Goal: Task Accomplishment & Management: Use online tool/utility

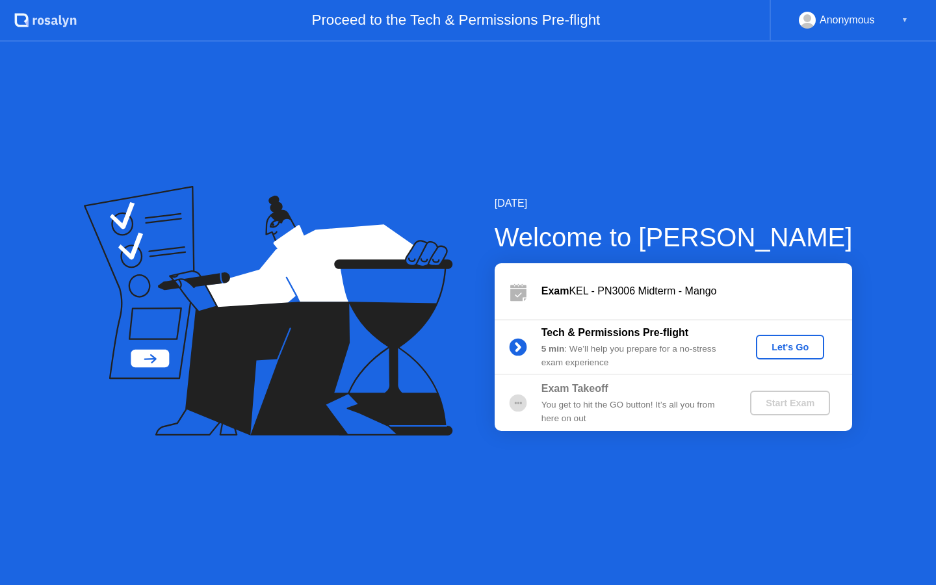
click at [791, 352] on div "Let's Go" at bounding box center [790, 347] width 58 height 10
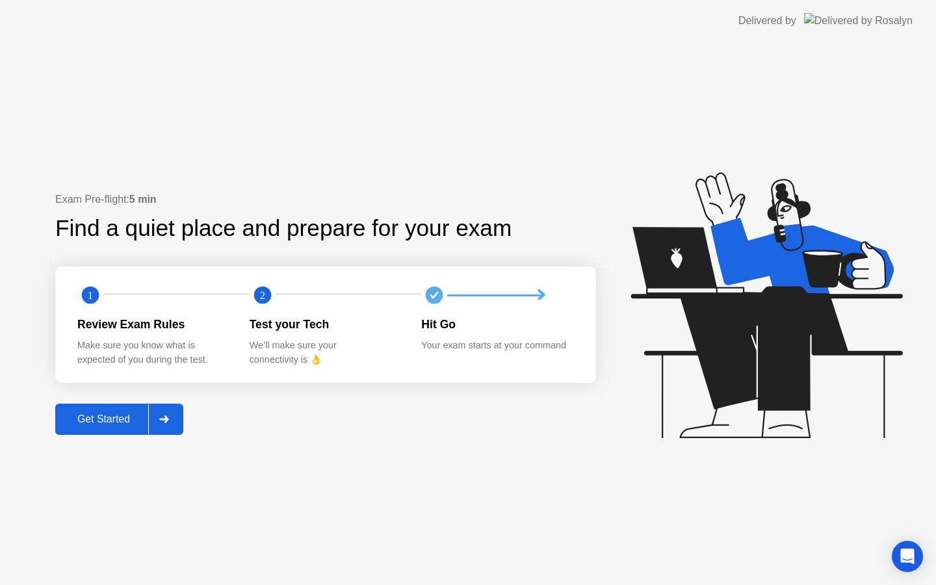
click at [125, 414] on div "Get Started" at bounding box center [103, 420] width 89 height 12
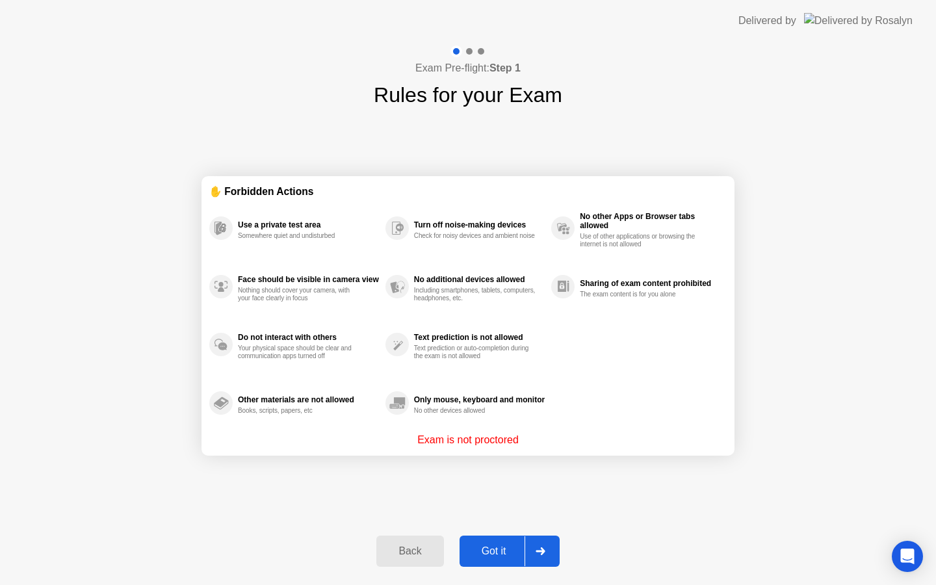
click at [501, 555] on div "Got it" at bounding box center [494, 552] width 61 height 12
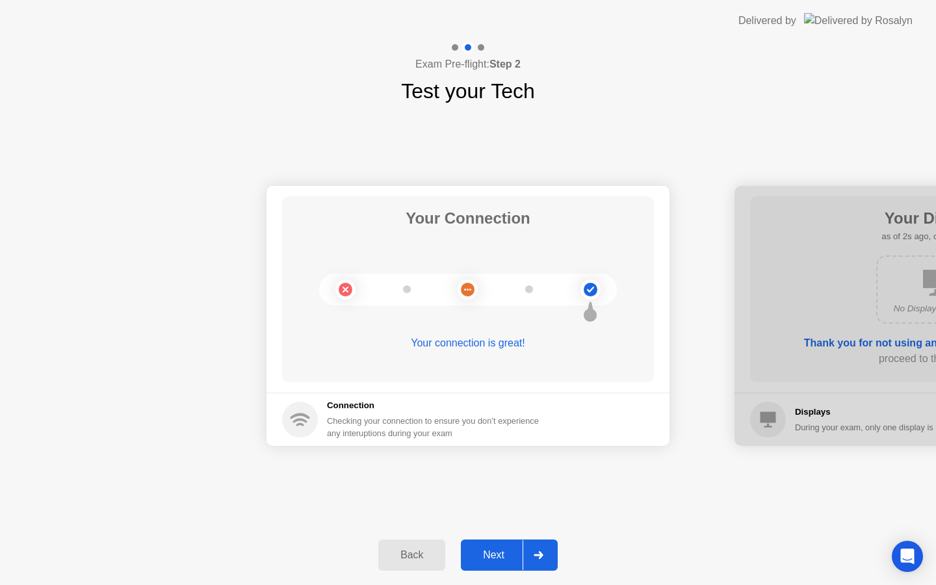
click at [501, 555] on div "Next" at bounding box center [494, 555] width 58 height 12
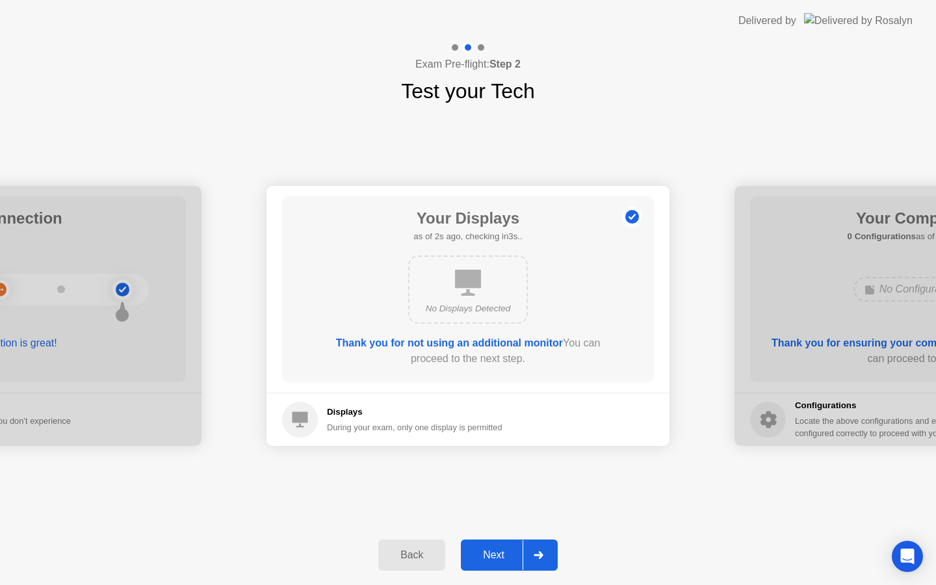
click at [501, 557] on div "Next" at bounding box center [494, 555] width 58 height 12
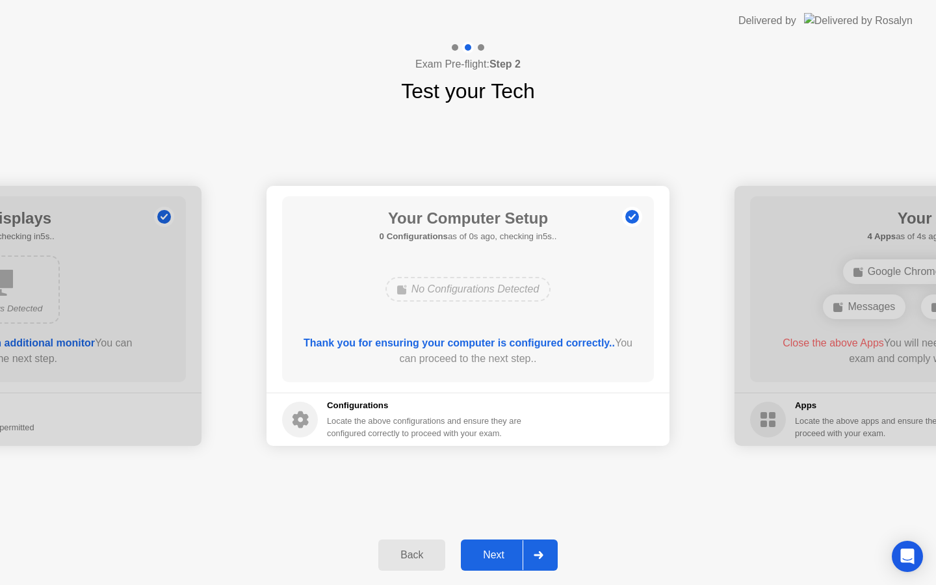
click at [501, 557] on div "Next" at bounding box center [494, 555] width 58 height 12
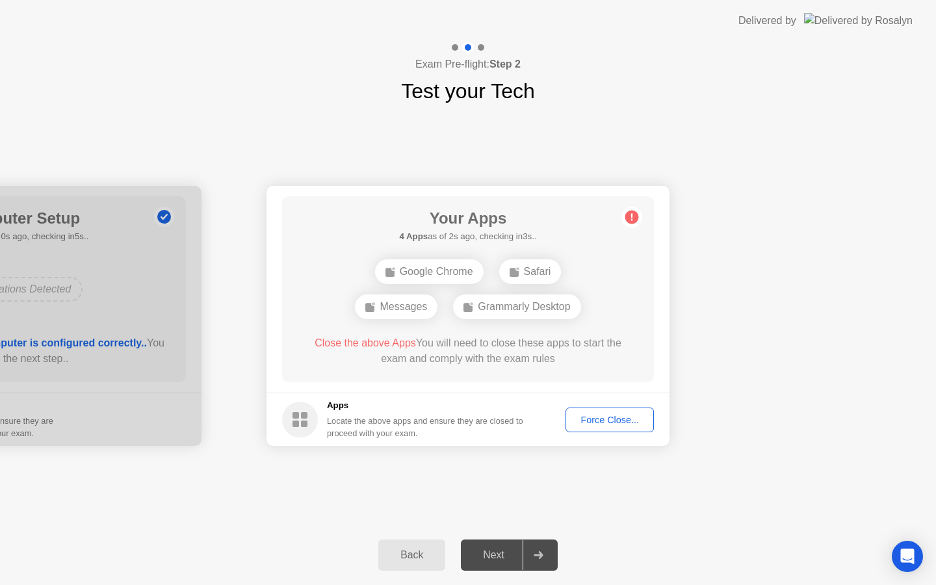
click at [589, 420] on div "Force Close..." at bounding box center [609, 420] width 79 height 10
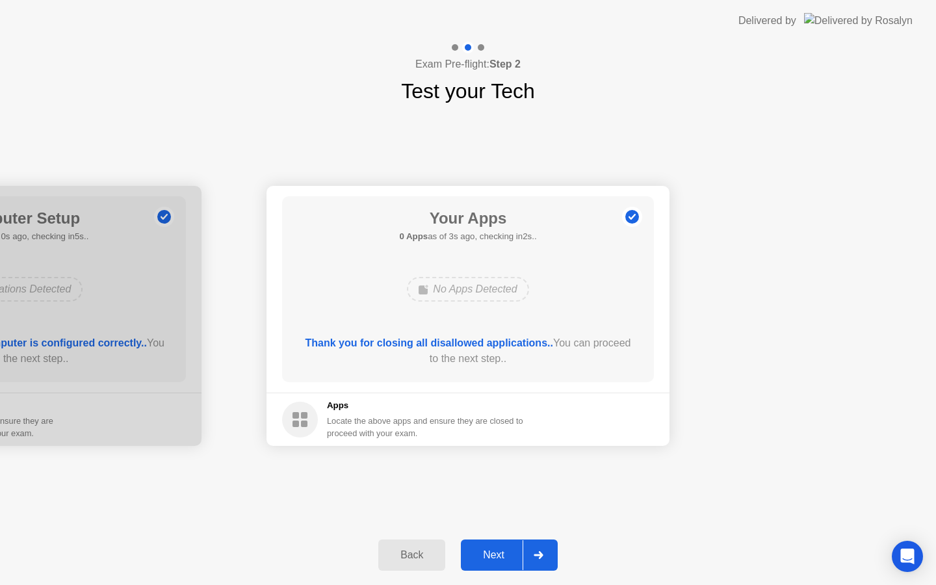
click at [496, 547] on button "Next" at bounding box center [509, 555] width 97 height 31
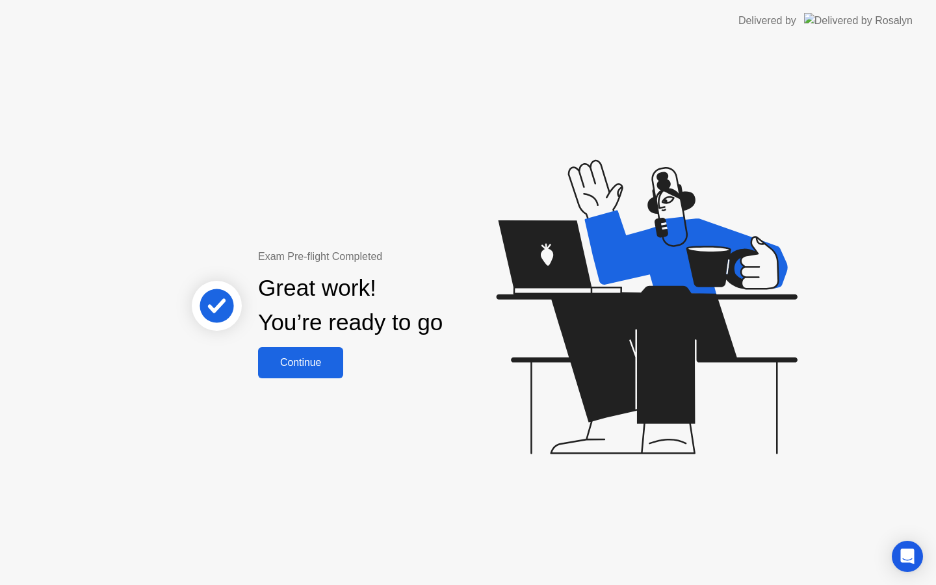
click at [311, 357] on div "Continue" at bounding box center [300, 363] width 77 height 12
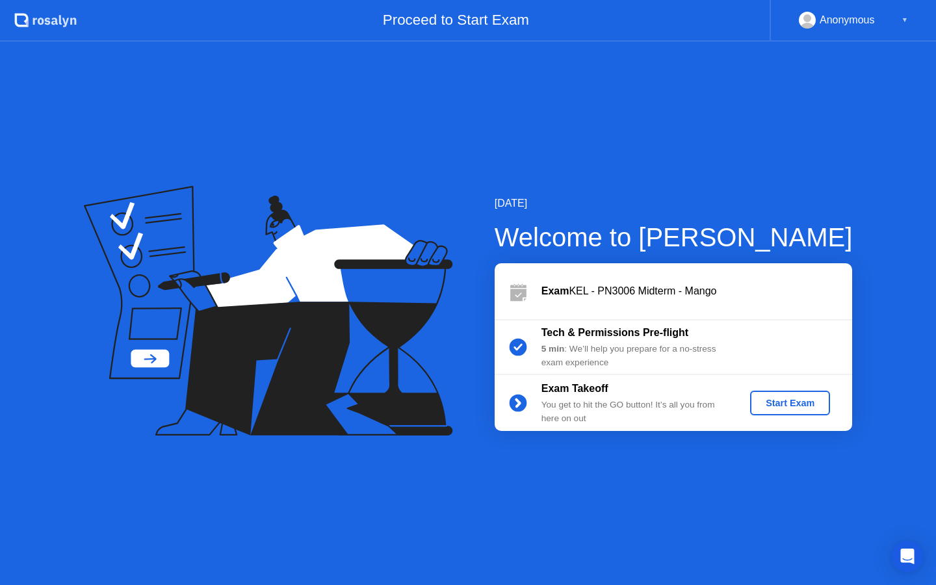
click at [803, 407] on div "Start Exam" at bounding box center [791, 403] width 70 height 10
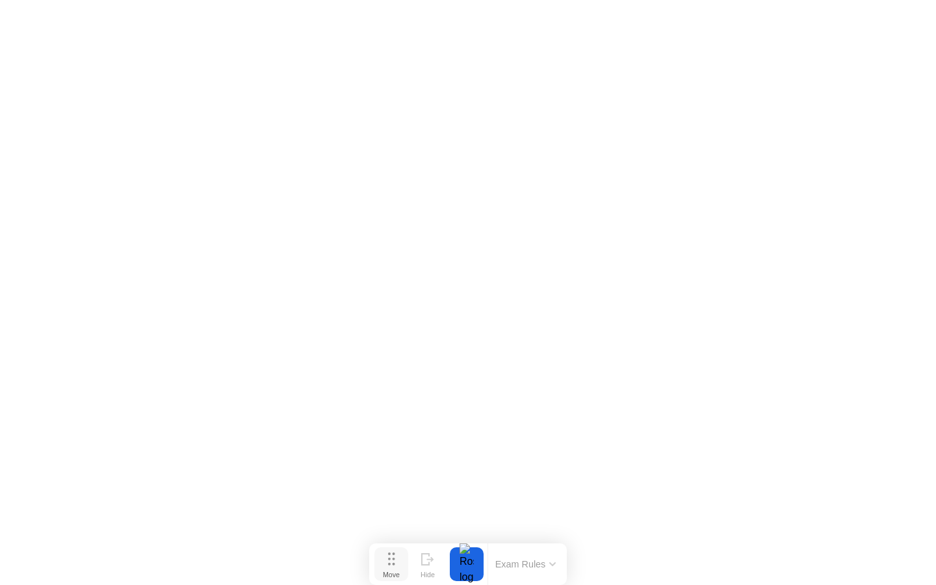
click at [389, 562] on icon at bounding box center [391, 559] width 7 height 13
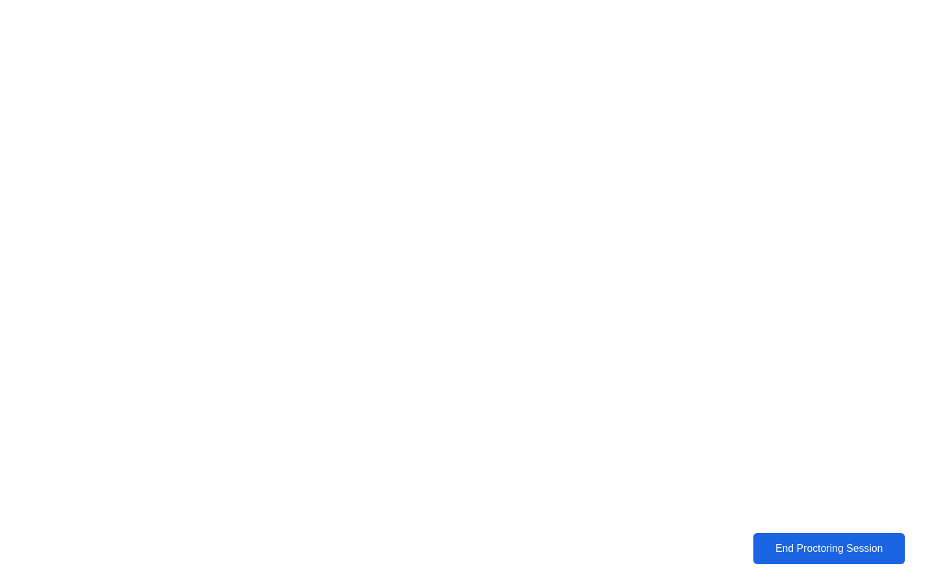
click at [795, 538] on button "End Proctoring Session" at bounding box center [830, 548] width 152 height 31
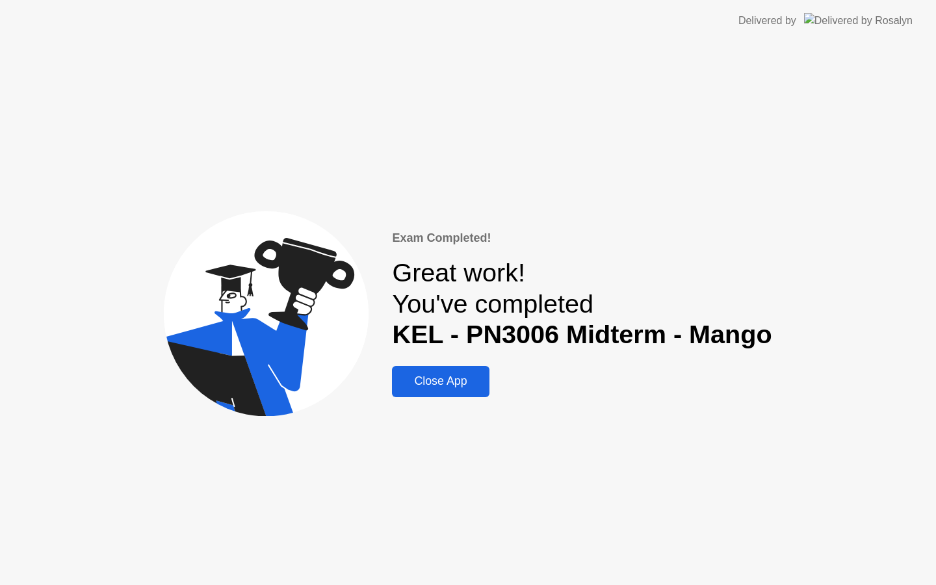
click at [450, 381] on div "Close App" at bounding box center [440, 382] width 89 height 14
